Goal: Task Accomplishment & Management: Complete application form

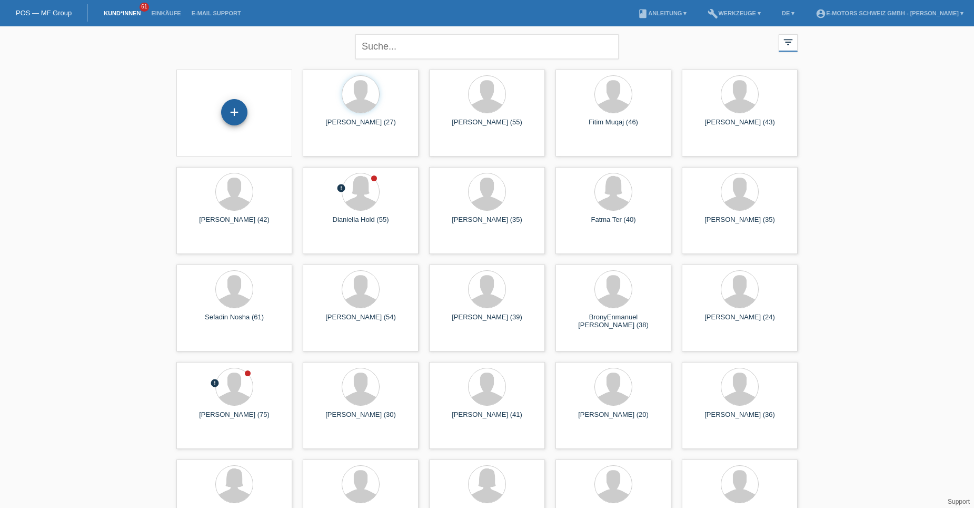
click at [237, 111] on div "+" at bounding box center [234, 112] width 25 height 18
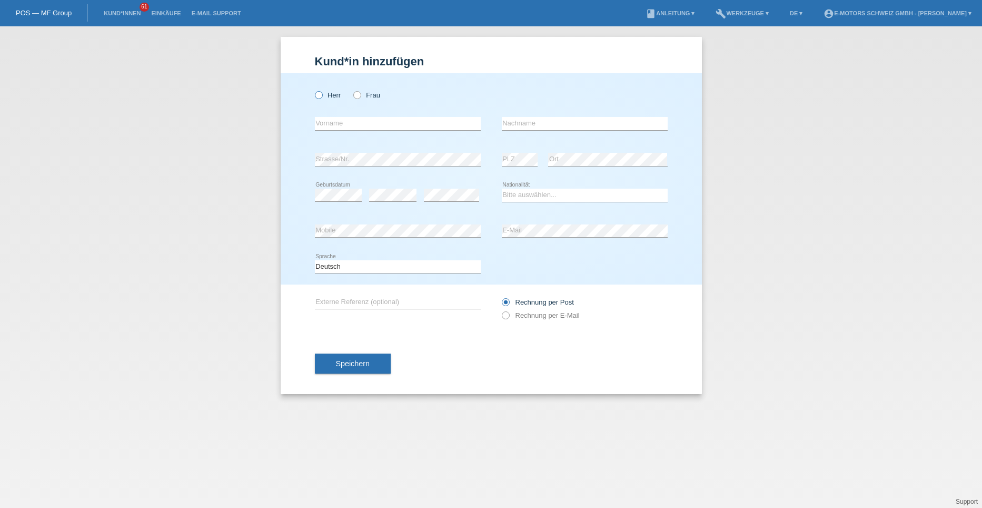
click at [313, 90] on icon at bounding box center [313, 90] width 0 height 0
click at [319, 94] on input "Herr" at bounding box center [318, 94] width 7 height 7
radio input "true"
click at [328, 123] on input "text" at bounding box center [398, 123] width 166 height 13
type input "Maliha"
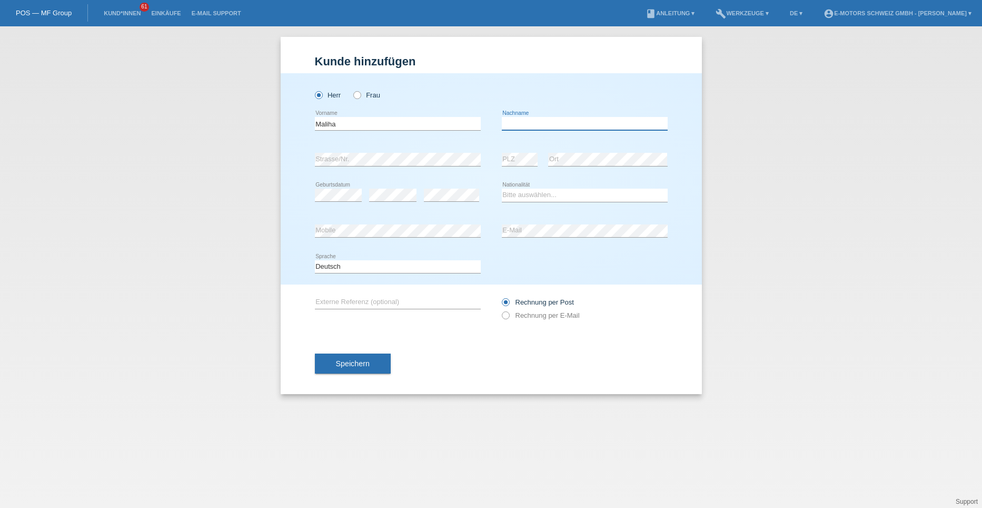
click at [544, 125] on input "text" at bounding box center [585, 123] width 166 height 13
type input "Madadi"
click at [515, 196] on select "Bitte auswählen... Schweiz Deutschland Liechtenstein Österreich ------------ Af…" at bounding box center [585, 195] width 166 height 13
select select "AF"
click at [502, 189] on select "Bitte auswählen... Schweiz Deutschland Liechtenstein Österreich ------------ Af…" at bounding box center [585, 195] width 166 height 13
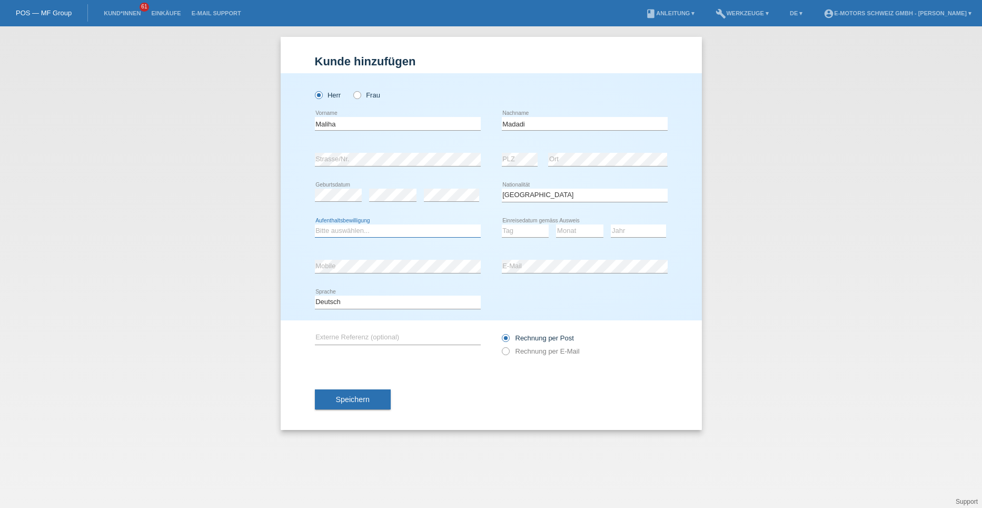
click at [345, 230] on select "Bitte auswählen... C B B - Flüchtlingsstatus Andere" at bounding box center [398, 230] width 166 height 13
select select "B"
click at [315, 224] on select "Bitte auswählen... C B B - Flüchtlingsstatus Andere" at bounding box center [398, 230] width 166 height 13
click at [517, 231] on select "Tag 01 02 03 04 05 06 07 08 09 10 11" at bounding box center [525, 230] width 47 height 13
select select "28"
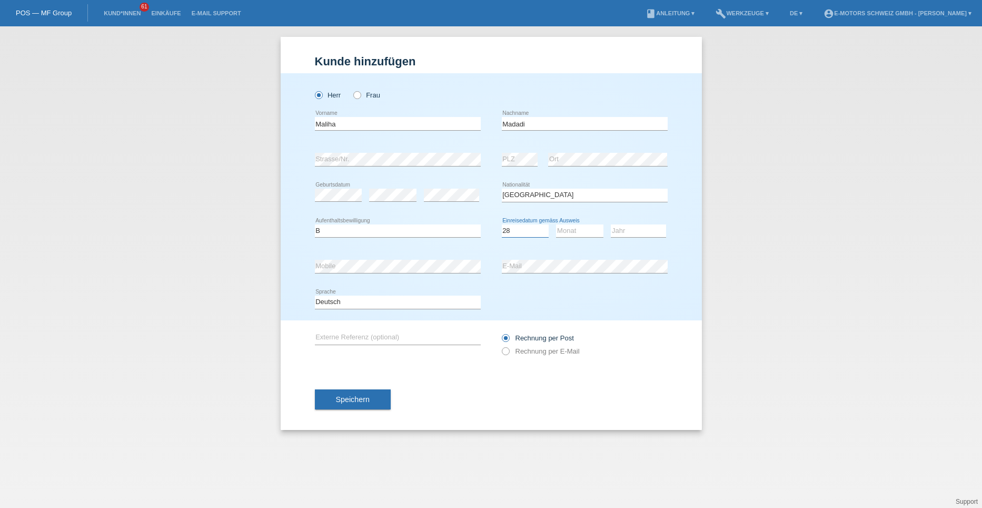
click at [502, 224] on select "Tag 01 02 03 04 05 06 07 08 09 10 11" at bounding box center [525, 230] width 47 height 13
click at [584, 231] on select "Monat 01 02 03 04 05 06 07 08 09 10 11" at bounding box center [579, 230] width 47 height 13
select select "10"
click at [556, 224] on select "Monat 01 02 03 04 05 06 07 08 09 10 11" at bounding box center [579, 230] width 47 height 13
click at [629, 228] on select "Jahr 2025 2024 2023 2022 2021 2020 2019 2018 2017 2016 2015 2014 2013 2012 2011…" at bounding box center [638, 230] width 55 height 13
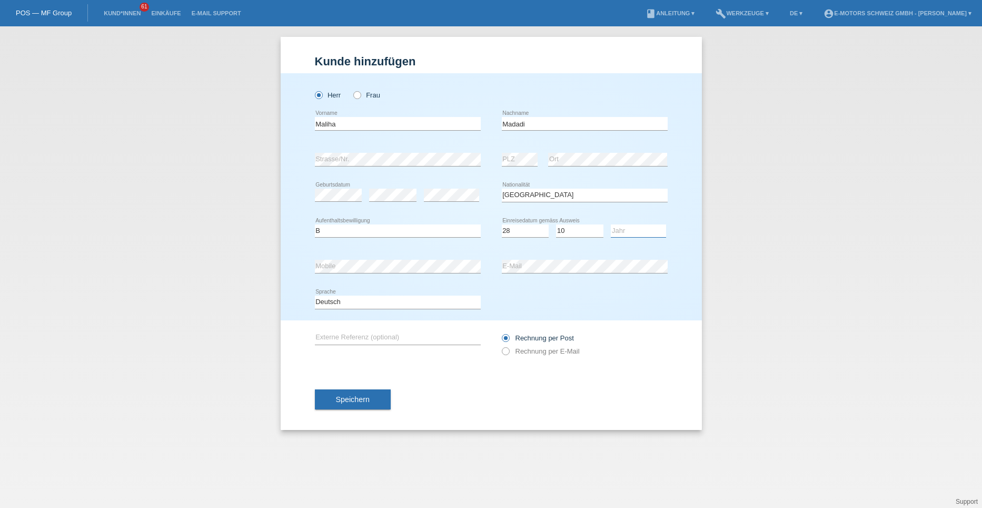
select select "2015"
click at [611, 224] on select "Jahr 2025 2024 2023 2022 2021 2020 2019 2018 2017 2016 2015 2014 2013 2012 2011…" at bounding box center [638, 230] width 55 height 13
click at [370, 395] on button "Speichern" at bounding box center [353, 399] width 76 height 20
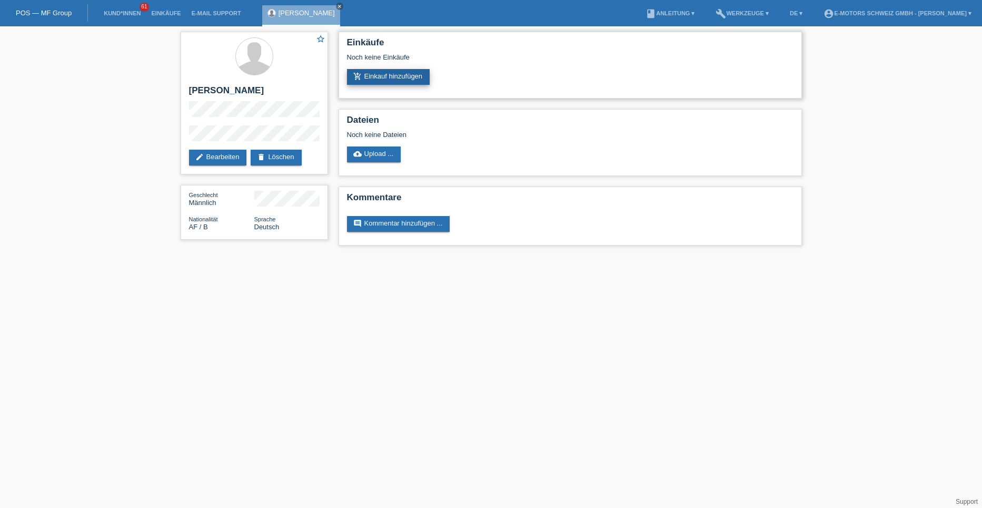
click at [377, 80] on link "add_shopping_cart Einkauf hinzufügen" at bounding box center [388, 77] width 83 height 16
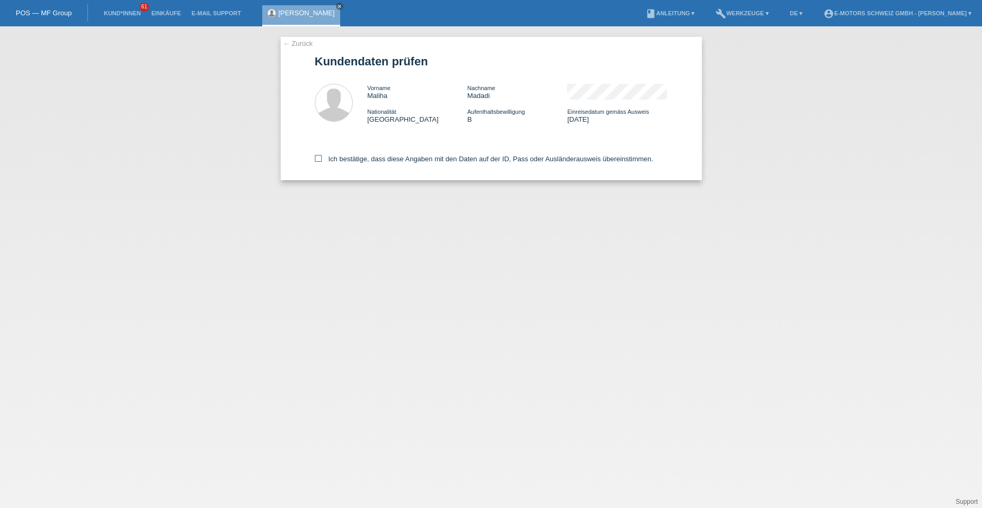
click at [320, 158] on icon at bounding box center [318, 158] width 7 height 7
click at [320, 158] on input "Ich bestätige, dass diese Angaben mit den Daten auf der ID, Pass oder Ausländer…" at bounding box center [318, 158] width 7 height 7
checkbox input "true"
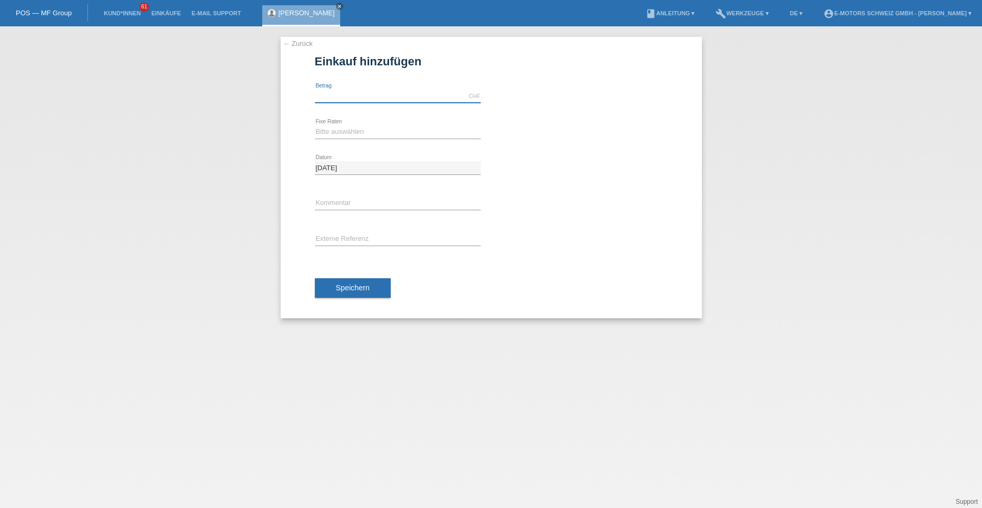
click at [348, 99] on input "text" at bounding box center [398, 96] width 166 height 13
type input "2290.00"
click at [342, 127] on select "Bitte auswählen 12 Raten 24 Raten 36 Raten 48 Raten" at bounding box center [398, 131] width 166 height 13
select select "214"
click at [315, 125] on select "Bitte auswählen 12 Raten 24 Raten 36 Raten 48 Raten" at bounding box center [398, 131] width 166 height 13
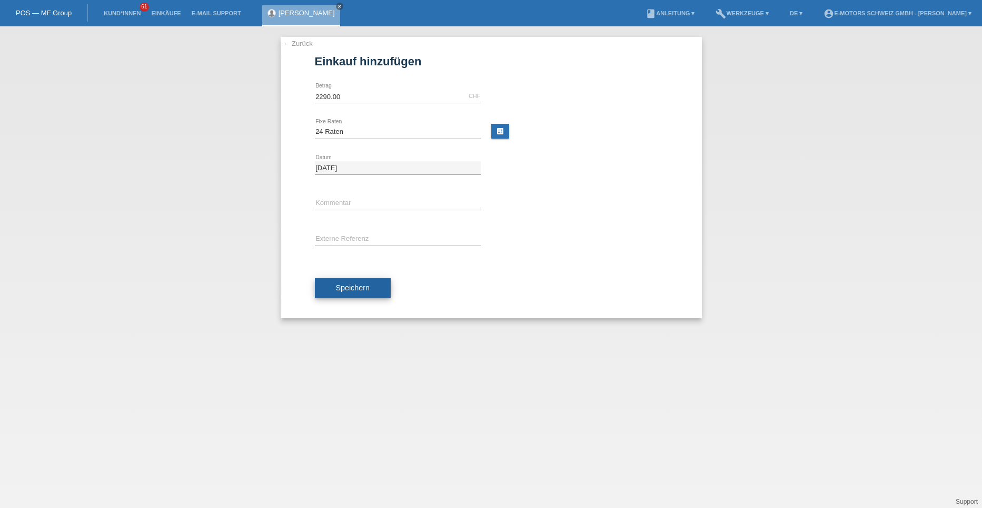
click at [351, 286] on span "Speichern" at bounding box center [353, 287] width 34 height 8
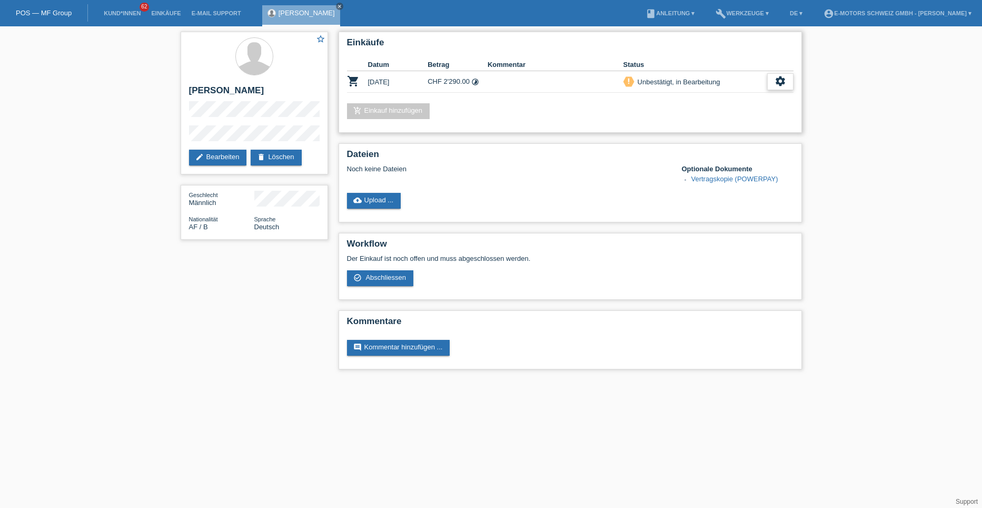
click at [776, 82] on icon "settings" at bounding box center [781, 81] width 12 height 12
click at [702, 128] on span "Abschliessen" at bounding box center [697, 129] width 44 height 13
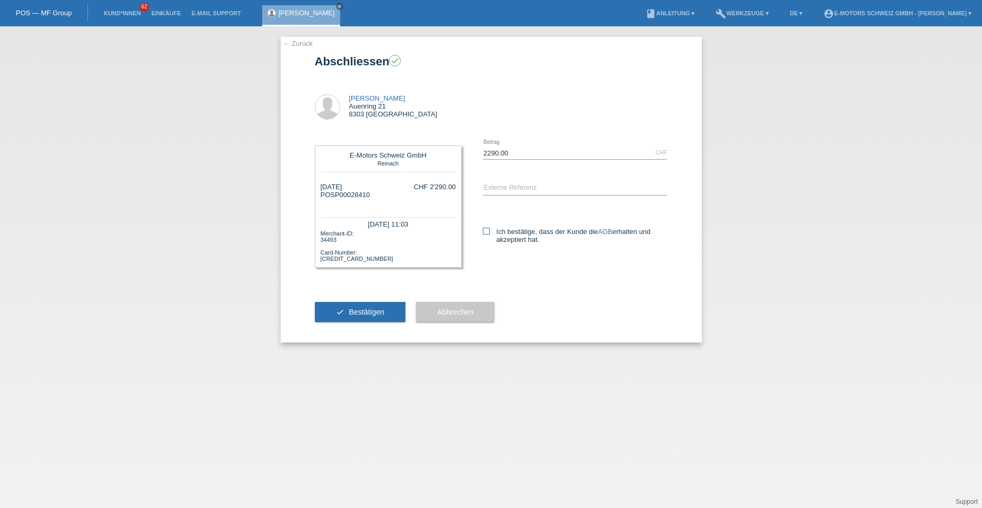
click at [483, 230] on icon at bounding box center [486, 231] width 7 height 7
click at [483, 230] on input "Ich bestätige, dass der Kunde die AGB erhalten und akzeptiert hat." at bounding box center [486, 231] width 7 height 7
checkbox input "true"
click at [502, 183] on input "text" at bounding box center [575, 188] width 185 height 13
type input "Tristan Dittmar"
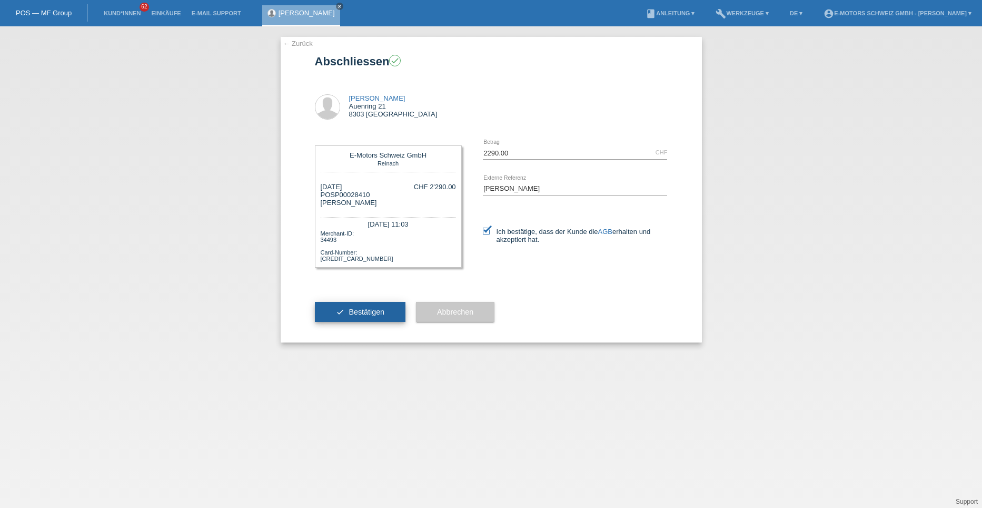
click at [366, 313] on span "Bestätigen" at bounding box center [367, 312] width 36 height 8
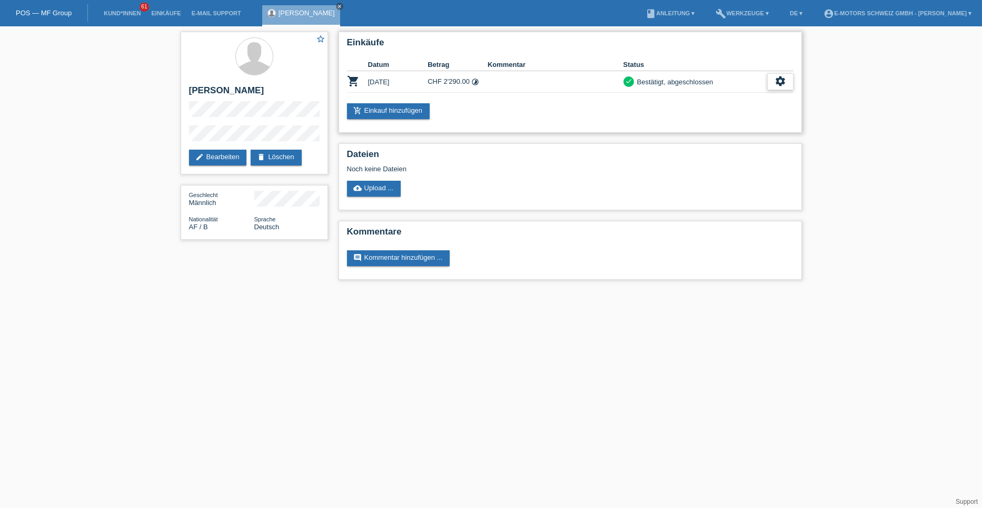
click at [780, 81] on icon "settings" at bounding box center [781, 81] width 12 height 12
click at [727, 115] on span "AGB herunterladen" at bounding box center [736, 113] width 62 height 13
click at [127, 11] on link "Kund*innen" at bounding box center [121, 13] width 47 height 6
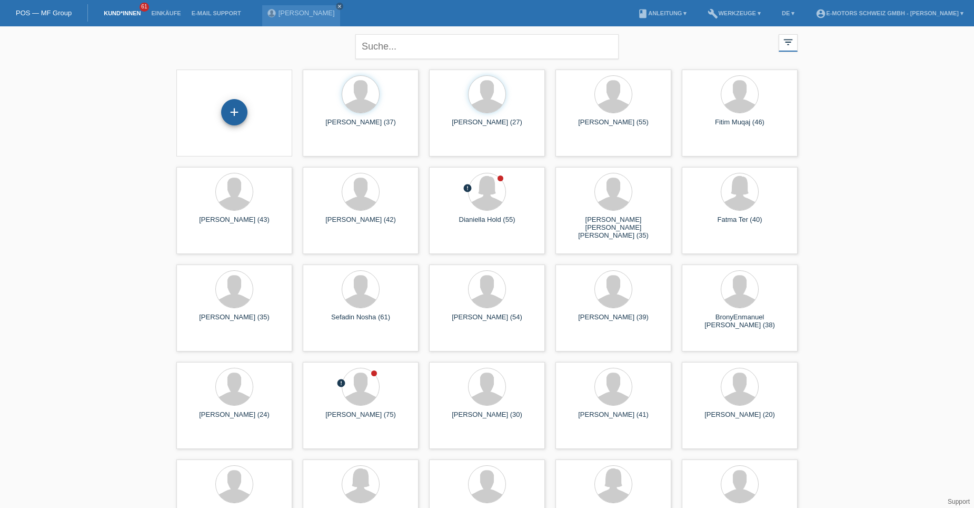
click at [245, 105] on div "+" at bounding box center [234, 112] width 25 height 18
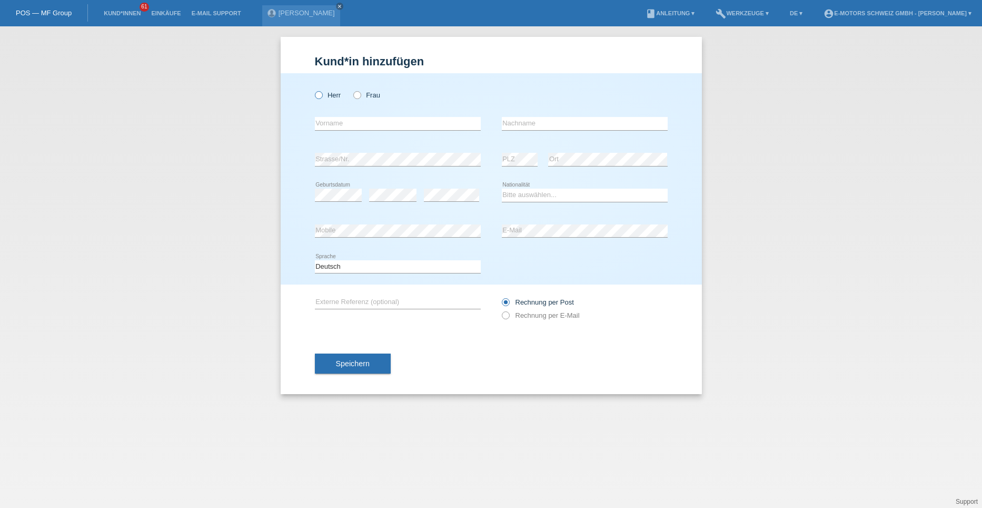
click at [313, 90] on icon at bounding box center [313, 90] width 0 height 0
click at [319, 94] on input "Herr" at bounding box center [318, 94] width 7 height 7
radio input "true"
click at [330, 121] on input "text" at bounding box center [398, 123] width 166 height 13
type input "[PERSON_NAME]"
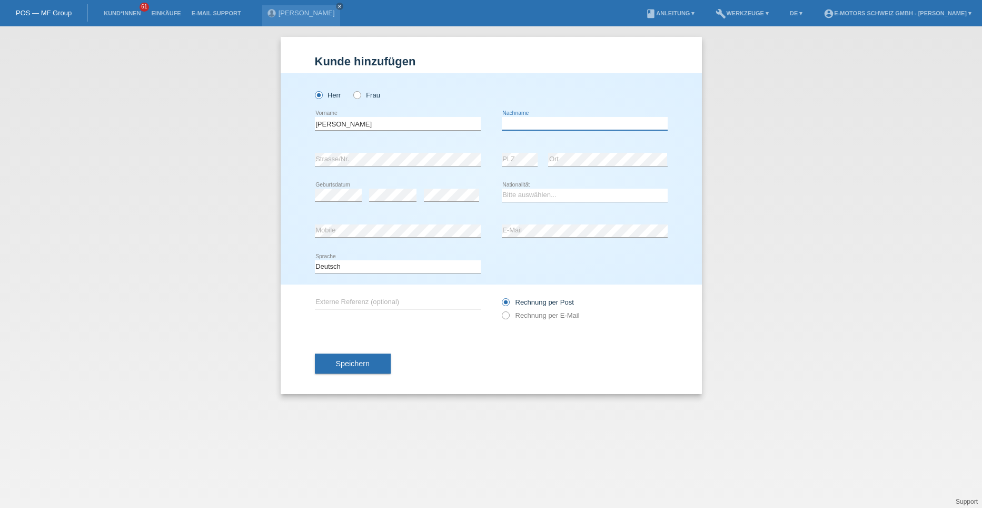
click at [507, 124] on input "text" at bounding box center [585, 123] width 166 height 13
type input "[PERSON_NAME]"
click at [530, 197] on select "Bitte auswählen... Schweiz Deutschland Liechtenstein Österreich ------------ Af…" at bounding box center [585, 195] width 166 height 13
select select "ES"
click at [502, 189] on select "Bitte auswählen... Schweiz Deutschland Liechtenstein Österreich ------------ Af…" at bounding box center [585, 195] width 166 height 13
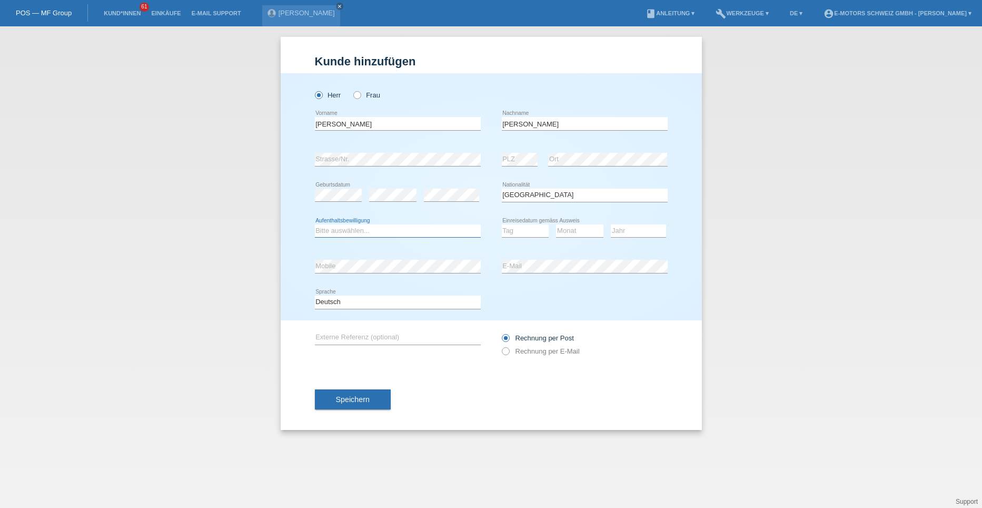
click at [349, 231] on select "Bitte auswählen... C B B - Flüchtlingsstatus Andere" at bounding box center [398, 230] width 166 height 13
select select "B"
click at [315, 224] on select "Bitte auswählen... C B B - Flüchtlingsstatus Andere" at bounding box center [398, 230] width 166 height 13
click at [528, 228] on select "Tag 01 02 03 04 05 06 07 08 09 10 11" at bounding box center [525, 230] width 47 height 13
click at [285, 11] on link "[PERSON_NAME]" at bounding box center [307, 13] width 56 height 8
